Goal: Navigation & Orientation: Find specific page/section

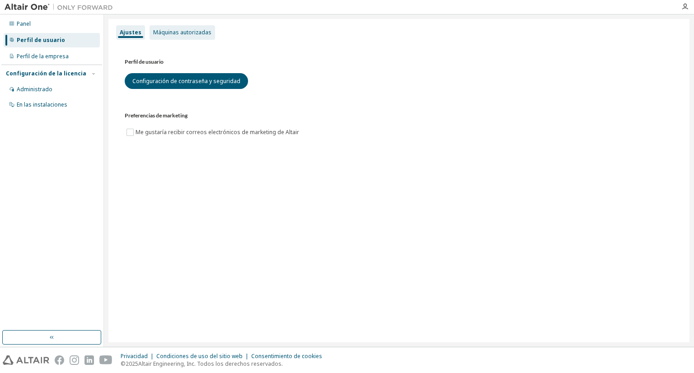
click at [184, 31] on font "Máquinas autorizadas" at bounding box center [182, 32] width 58 height 8
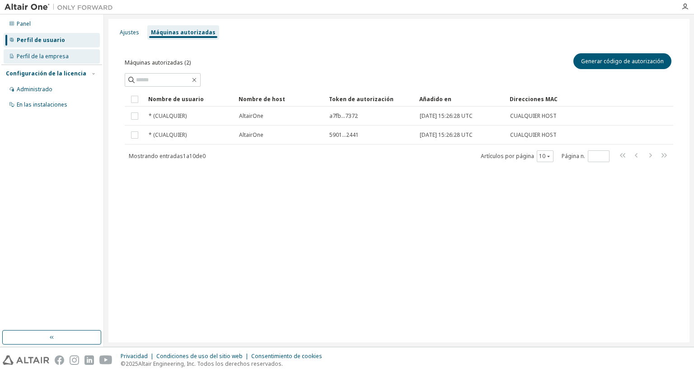
click at [60, 57] on font "Perfil de la empresa" at bounding box center [43, 56] width 52 height 8
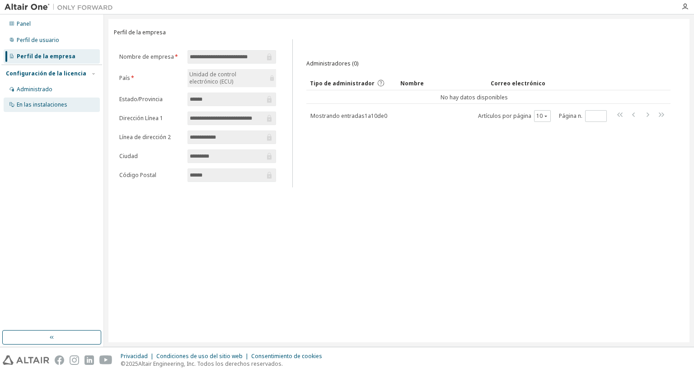
click at [45, 103] on font "En las instalaciones" at bounding box center [42, 105] width 51 height 8
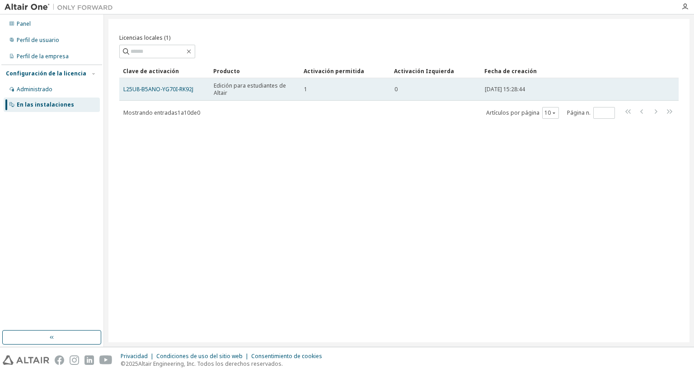
click at [248, 91] on span "Edición para estudiantes de Altair" at bounding box center [255, 89] width 82 height 14
click at [390, 94] on td "1" at bounding box center [345, 89] width 90 height 23
click at [489, 88] on font "06/09/2025 15:28:44" at bounding box center [505, 89] width 40 height 8
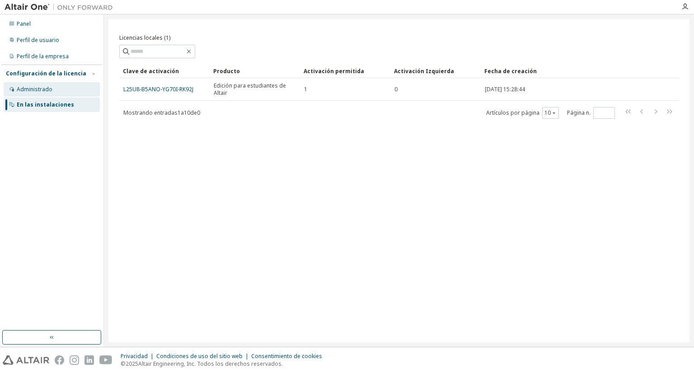
click at [67, 92] on div "Administrado" at bounding box center [52, 89] width 96 height 14
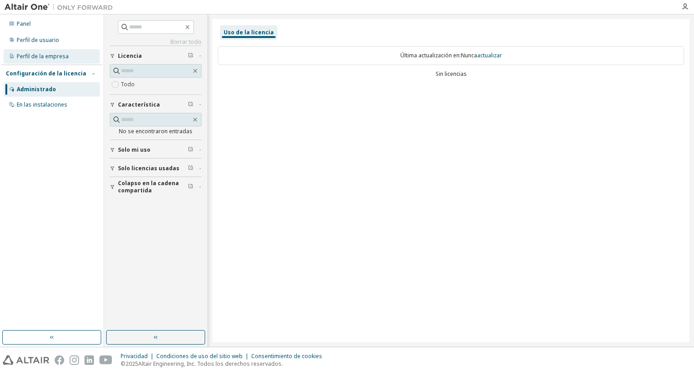
click at [49, 55] on font "Perfil de la empresa" at bounding box center [43, 56] width 52 height 8
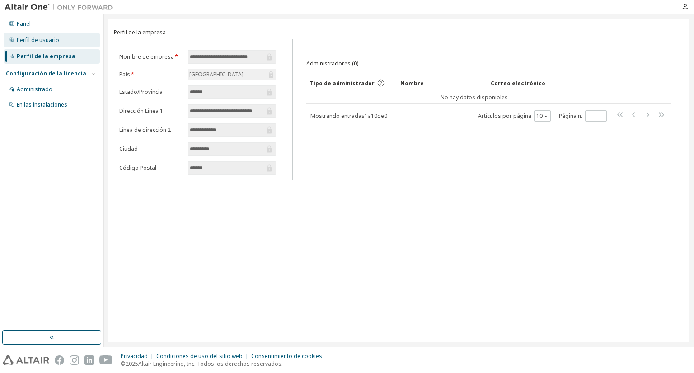
click at [49, 42] on font "Perfil de usuario" at bounding box center [38, 40] width 42 height 8
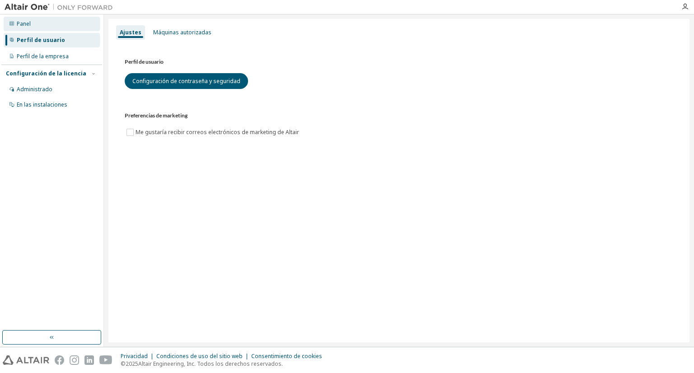
click at [40, 26] on div "Panel" at bounding box center [52, 24] width 96 height 14
click at [179, 26] on div "Máquinas autorizadas" at bounding box center [183, 32] width 66 height 14
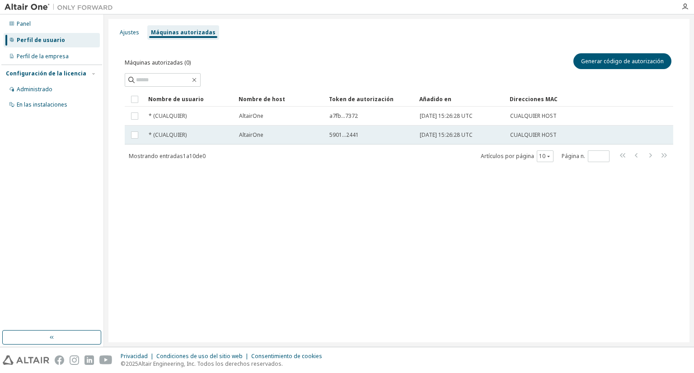
click at [338, 137] on font "5901...2441" at bounding box center [343, 135] width 29 height 8
click at [338, 138] on font "5901...2441" at bounding box center [343, 135] width 29 height 8
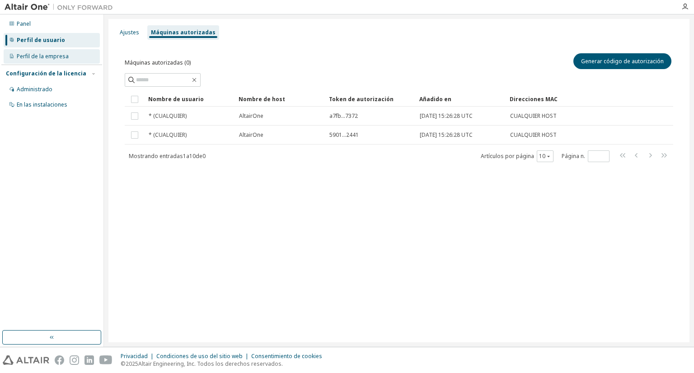
click at [54, 60] on div "Perfil de la empresa" at bounding box center [52, 56] width 96 height 14
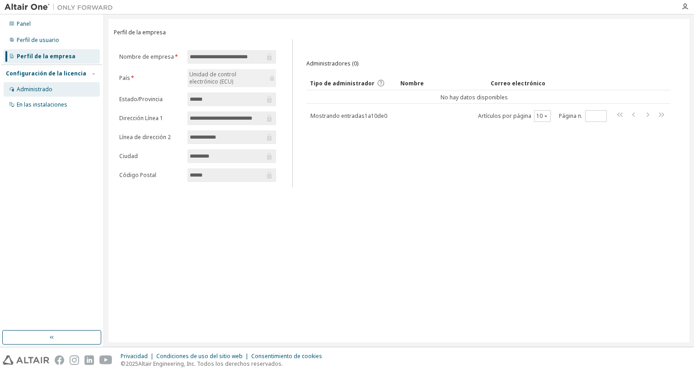
click at [55, 90] on div "Administrado" at bounding box center [52, 89] width 96 height 14
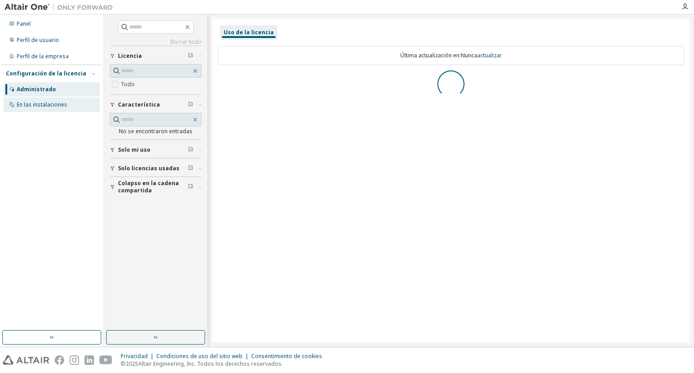
click at [56, 105] on font "En las instalaciones" at bounding box center [42, 105] width 51 height 8
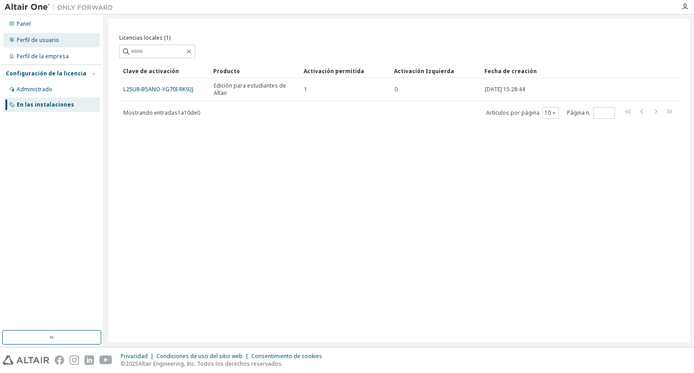
click at [42, 45] on div "Perfil de usuario" at bounding box center [52, 40] width 96 height 14
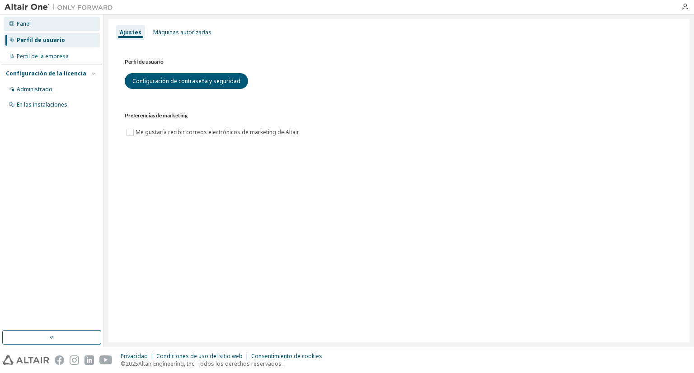
click at [42, 26] on div "Panel" at bounding box center [52, 24] width 96 height 14
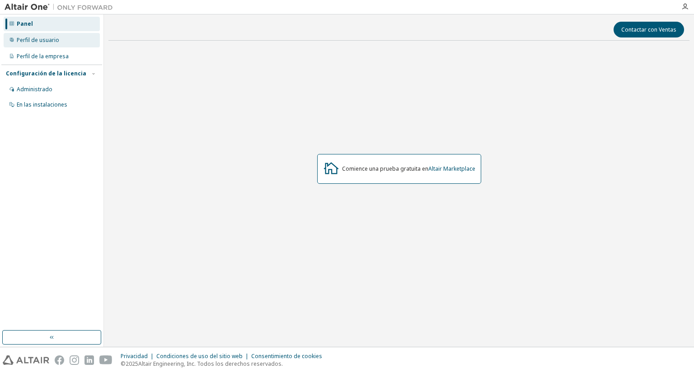
click at [49, 37] on font "Perfil de usuario" at bounding box center [38, 40] width 42 height 8
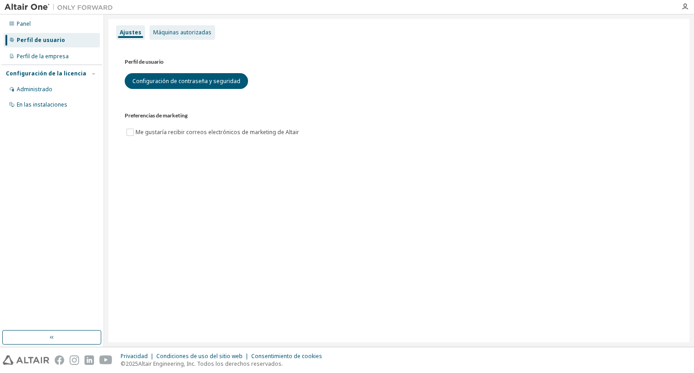
click at [200, 37] on div "Máquinas autorizadas" at bounding box center [183, 32] width 66 height 14
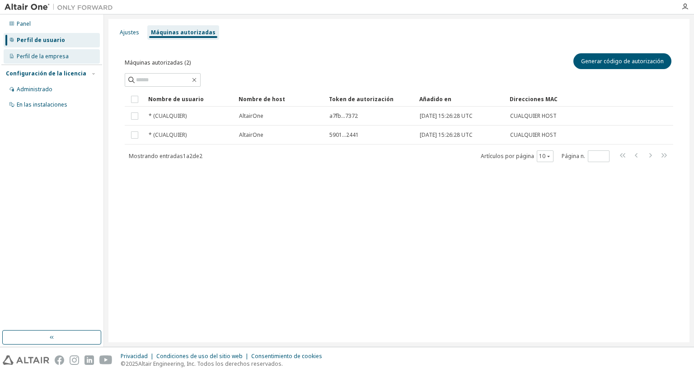
click at [47, 56] on font "Perfil de la empresa" at bounding box center [43, 56] width 52 height 8
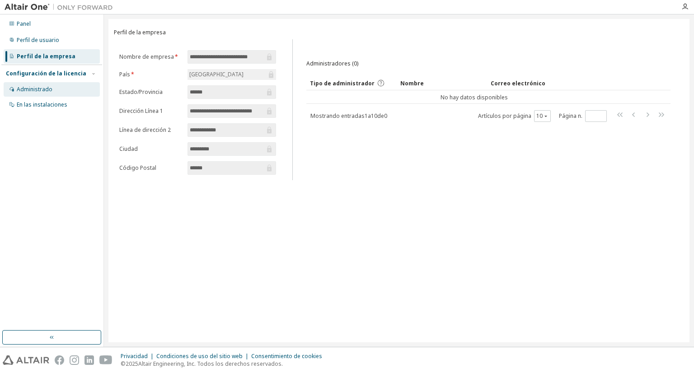
click at [68, 91] on div "Administrado" at bounding box center [52, 89] width 96 height 14
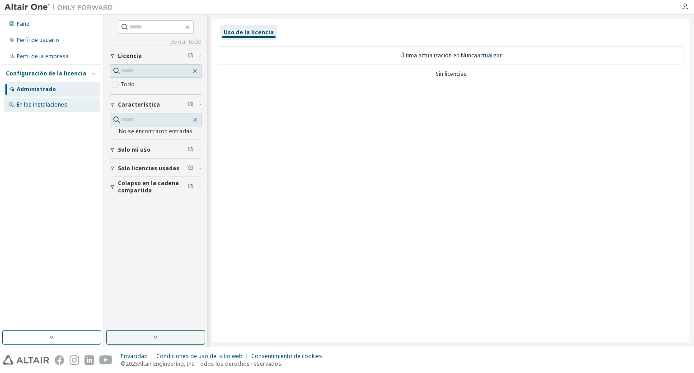
click at [69, 109] on div "En las instalaciones" at bounding box center [52, 105] width 96 height 14
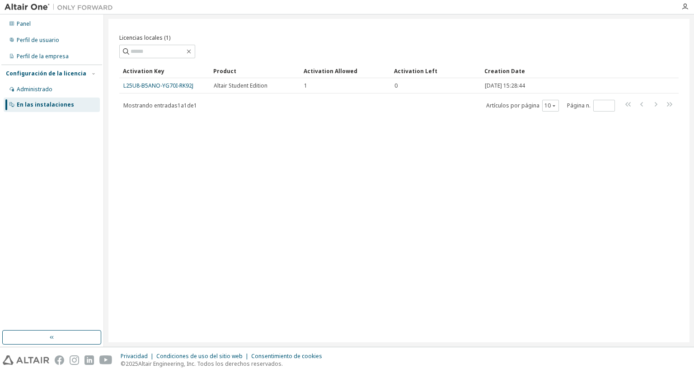
click at [242, 94] on div "Activation Key Product Activation Allowed Activation Left Creation Date L25U8-B…" at bounding box center [398, 88] width 559 height 48
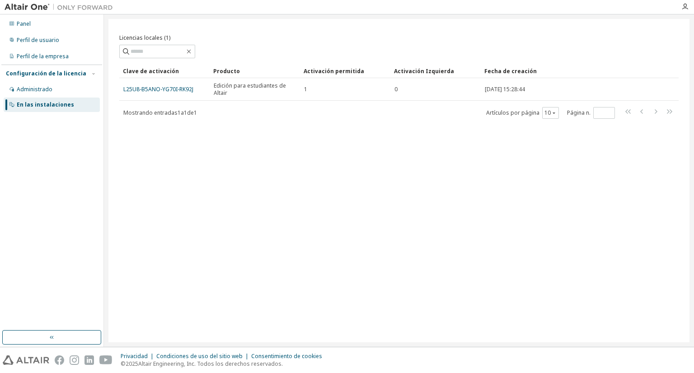
click at [365, 147] on div "Licencias locales (1) Claro Carga Ahorrar Guardar como Campo Operador Valor Sel…" at bounding box center [398, 181] width 581 height 324
